Goal: Find specific page/section: Find specific page/section

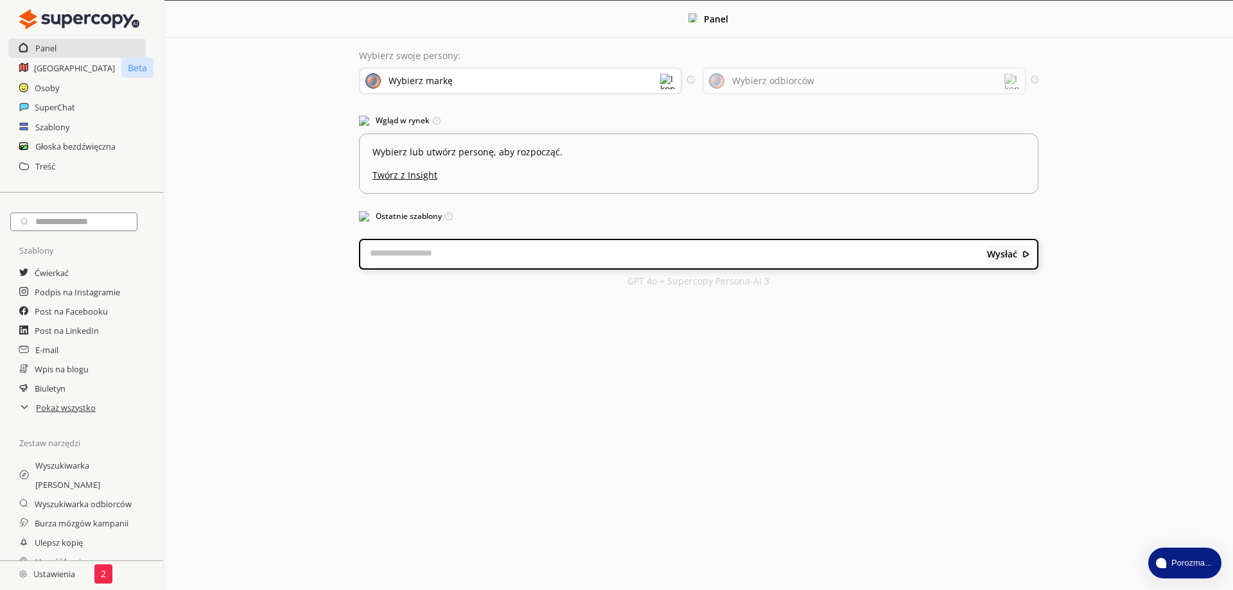
click at [457, 84] on div "Wybierz markę" at bounding box center [521, 80] width 324 height 27
click at [802, 80] on font "Wybierz odbiorców" at bounding box center [773, 81] width 82 height 12
click at [56, 126] on font "Szablony" at bounding box center [52, 127] width 35 height 12
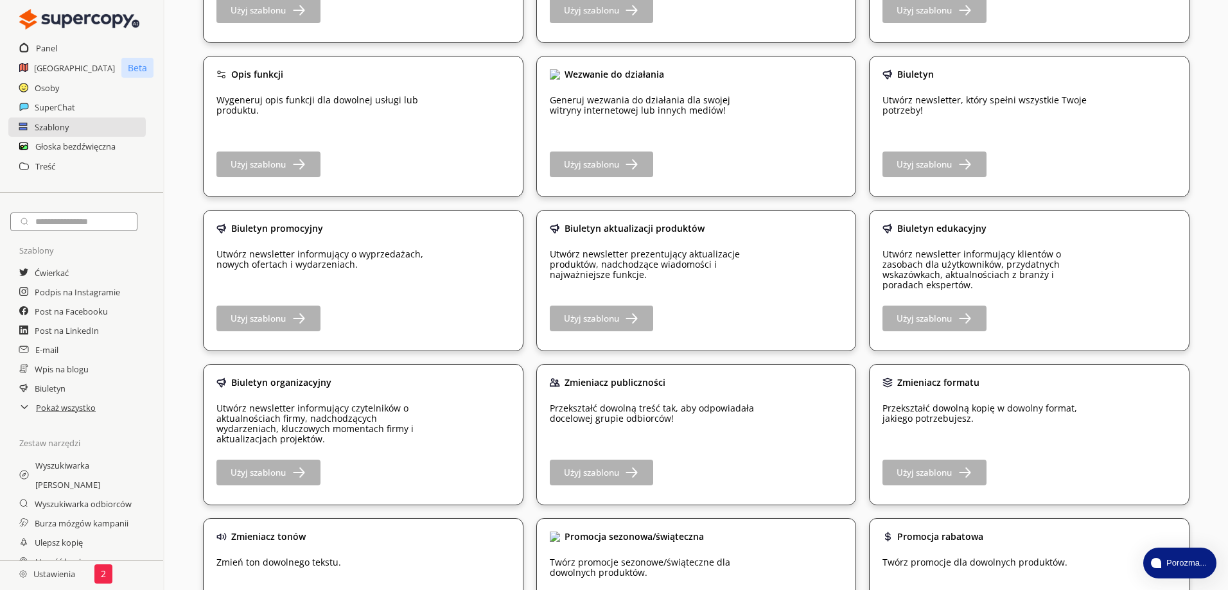
scroll to position [835, 0]
